Goal: Task Accomplishment & Management: Use online tool/utility

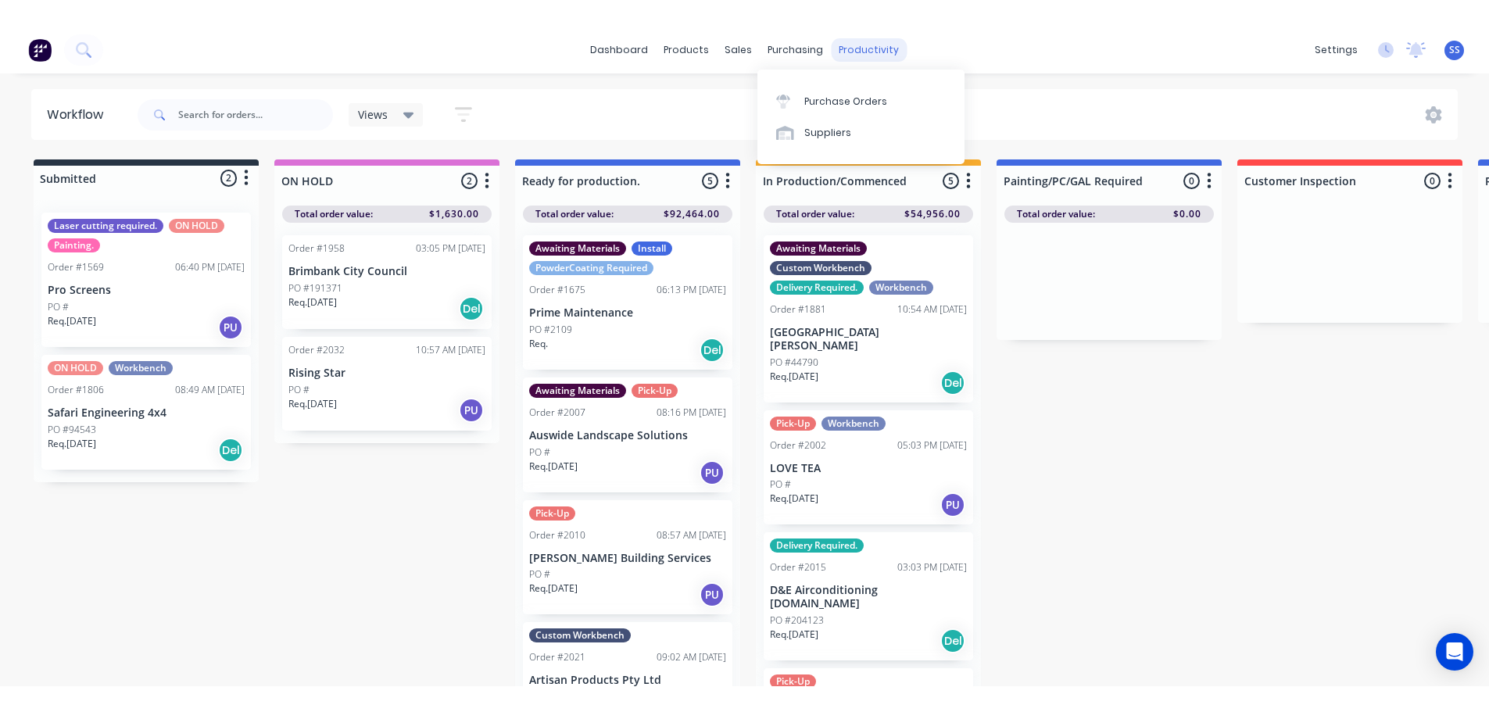
scroll to position [125, 0]
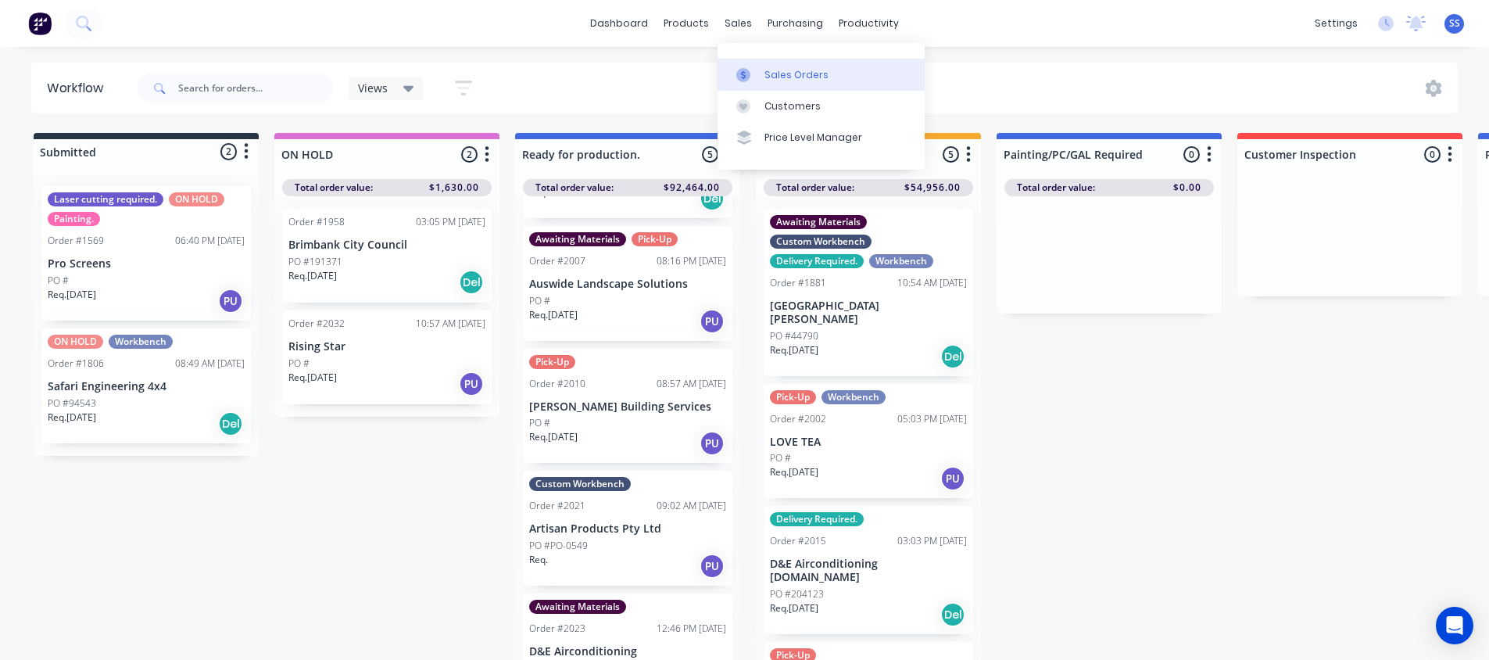
click at [783, 88] on link "Sales Orders" at bounding box center [821, 74] width 207 height 31
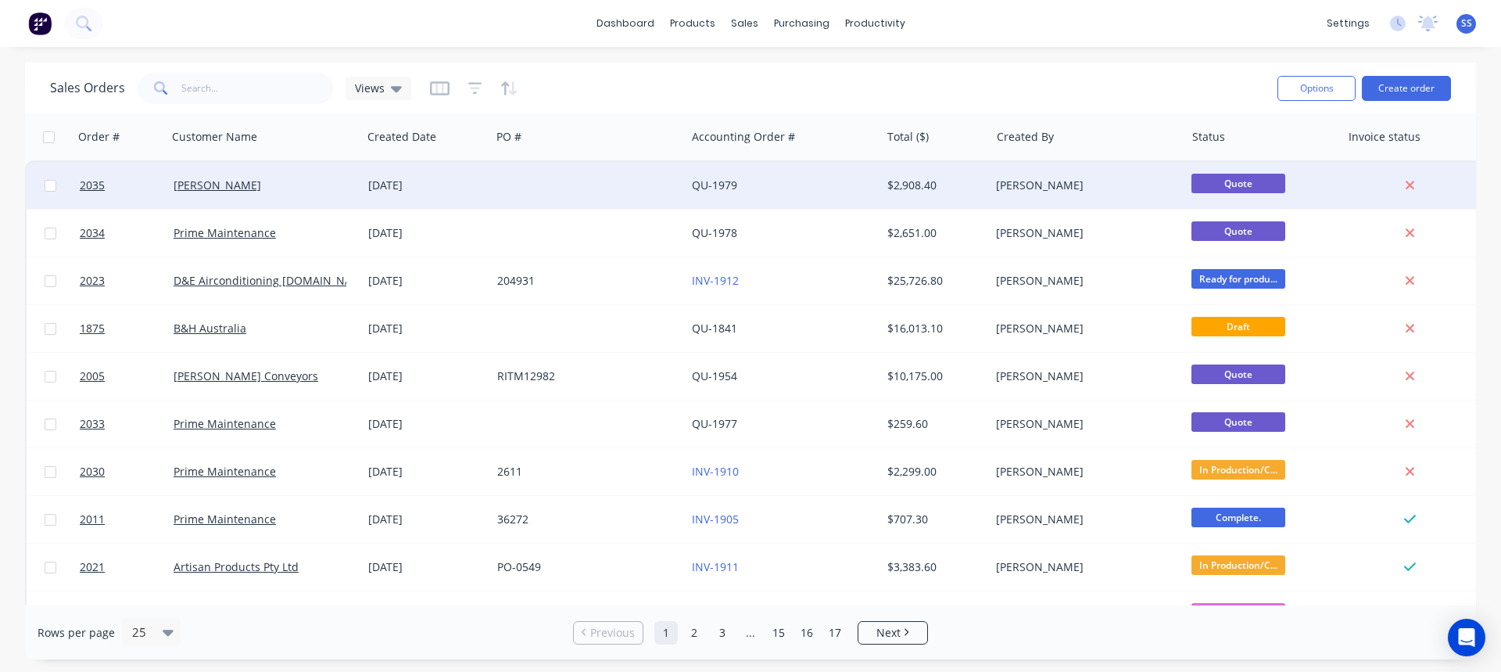
click at [328, 199] on div "[PERSON_NAME]" at bounding box center [264, 185] width 195 height 47
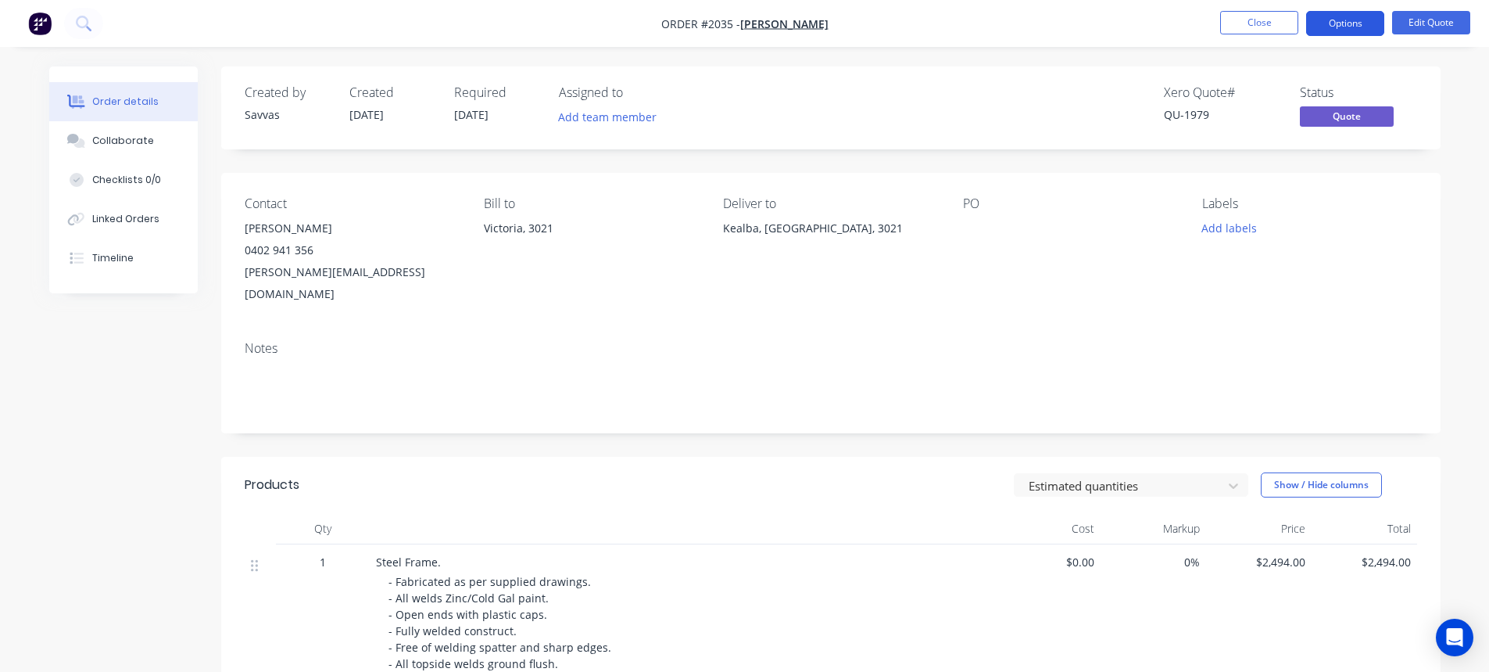
click at [1357, 15] on button "Options" at bounding box center [1345, 23] width 78 height 25
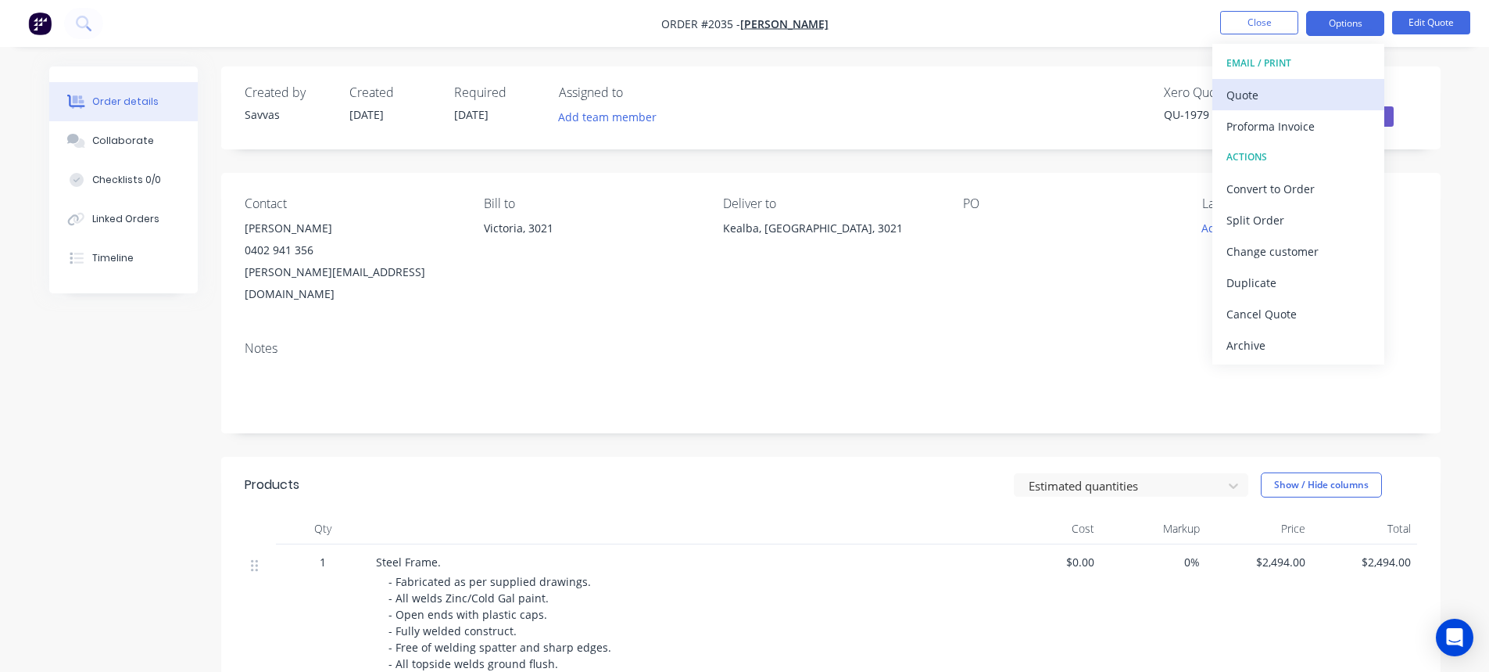
click at [1310, 88] on div "Quote" at bounding box center [1299, 95] width 144 height 23
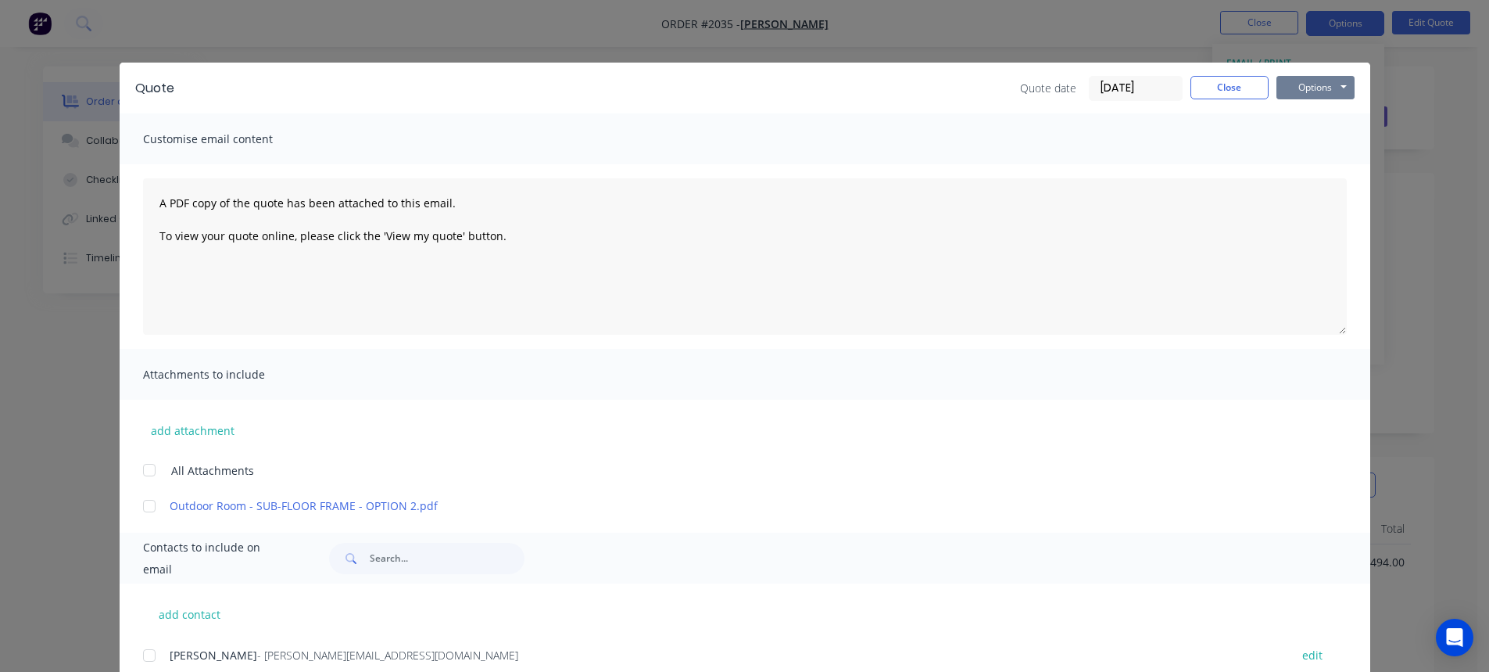
click at [1320, 80] on button "Options" at bounding box center [1316, 87] width 78 height 23
click at [1328, 129] on button "Print" at bounding box center [1327, 141] width 100 height 26
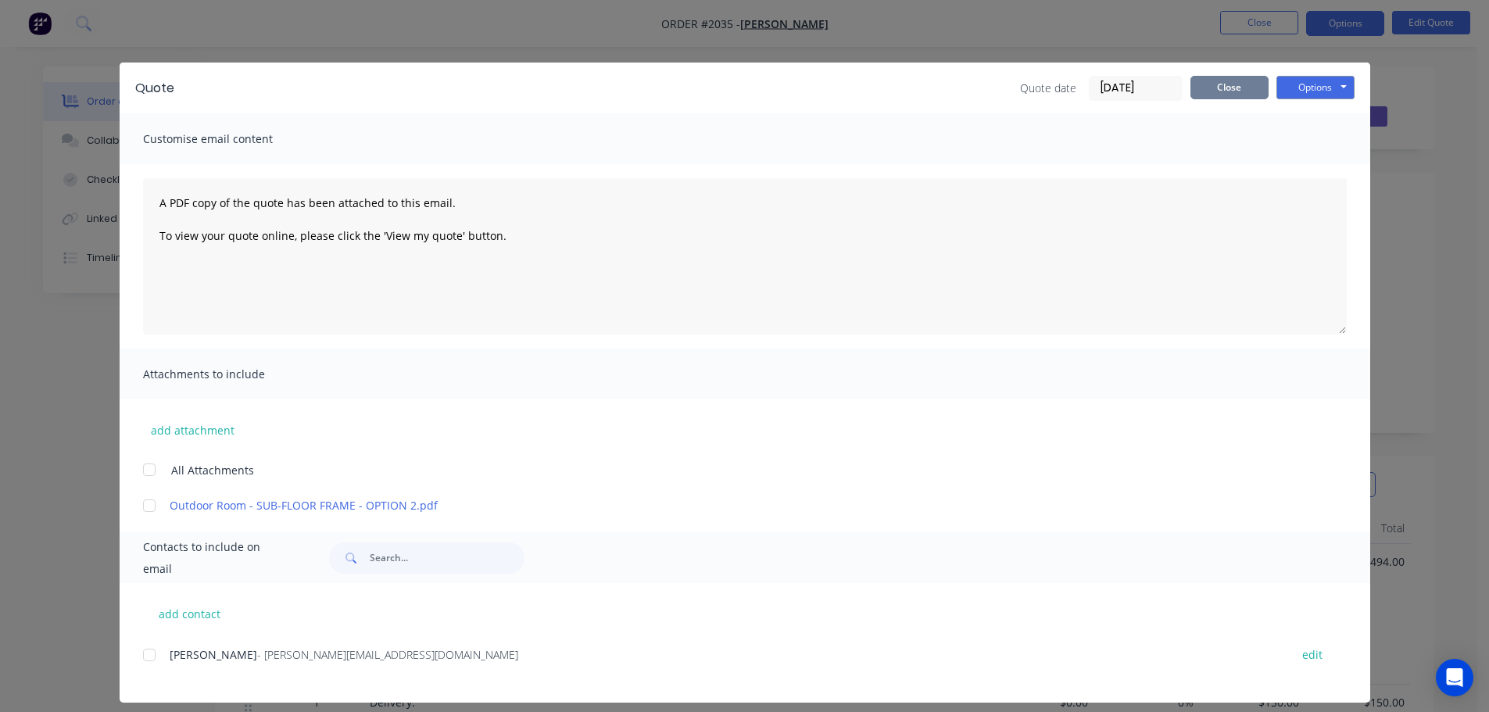
click at [1249, 88] on button "Close" at bounding box center [1230, 87] width 78 height 23
